Goal: Navigation & Orientation: Find specific page/section

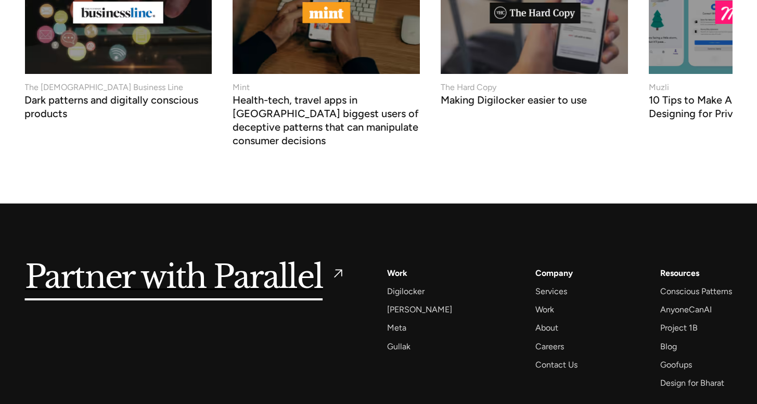
scroll to position [4047, 0]
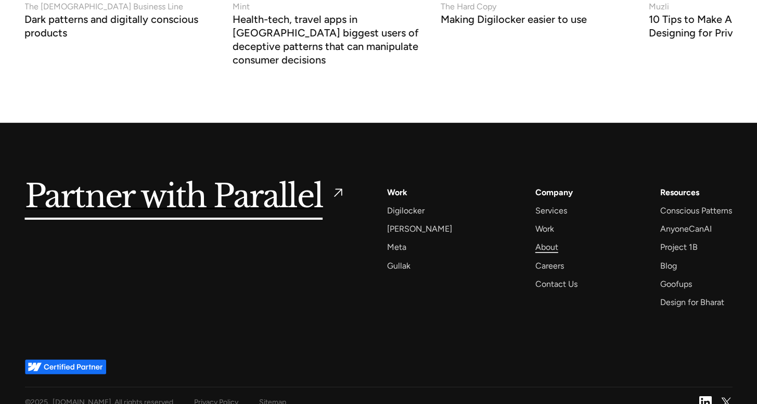
click at [539, 240] on div "About" at bounding box center [547, 247] width 23 height 14
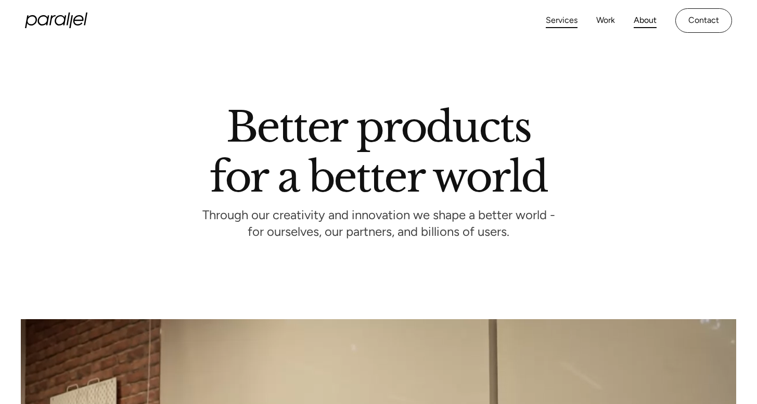
click at [567, 26] on link "Services" at bounding box center [562, 20] width 32 height 15
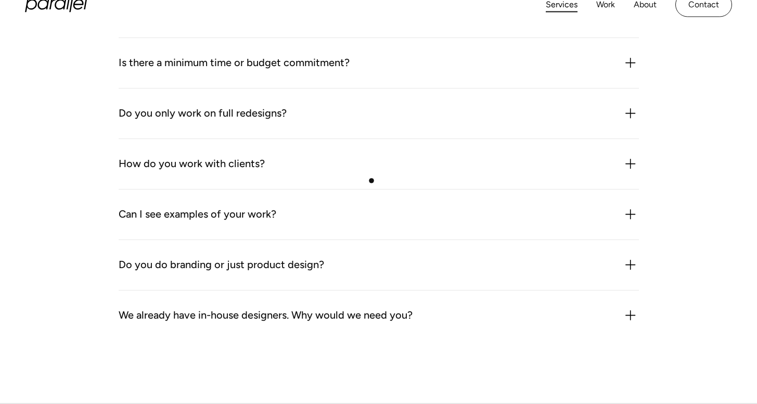
scroll to position [3265, 0]
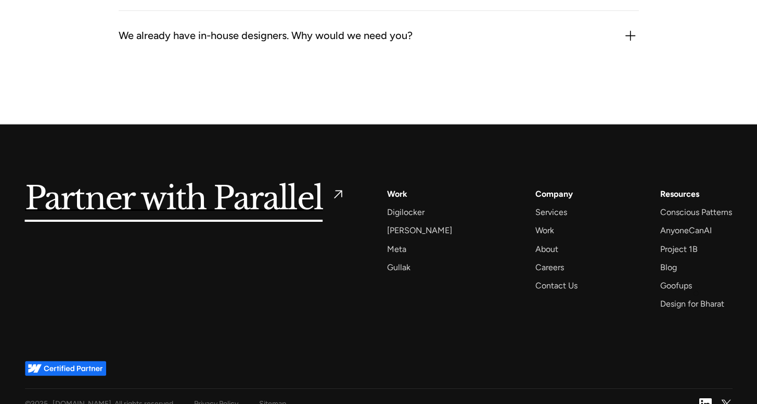
click at [697, 294] on div "Resources Conscious Patterns AnyoneCanAI Project 1B Blog Goofups Design for Bha…" at bounding box center [697, 249] width 72 height 124
click at [688, 289] on div "Goofups" at bounding box center [677, 286] width 32 height 14
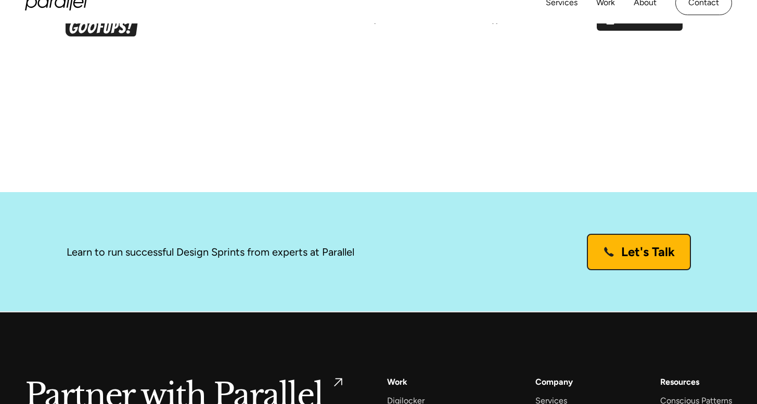
scroll to position [3551, 0]
